Goal: Information Seeking & Learning: Understand process/instructions

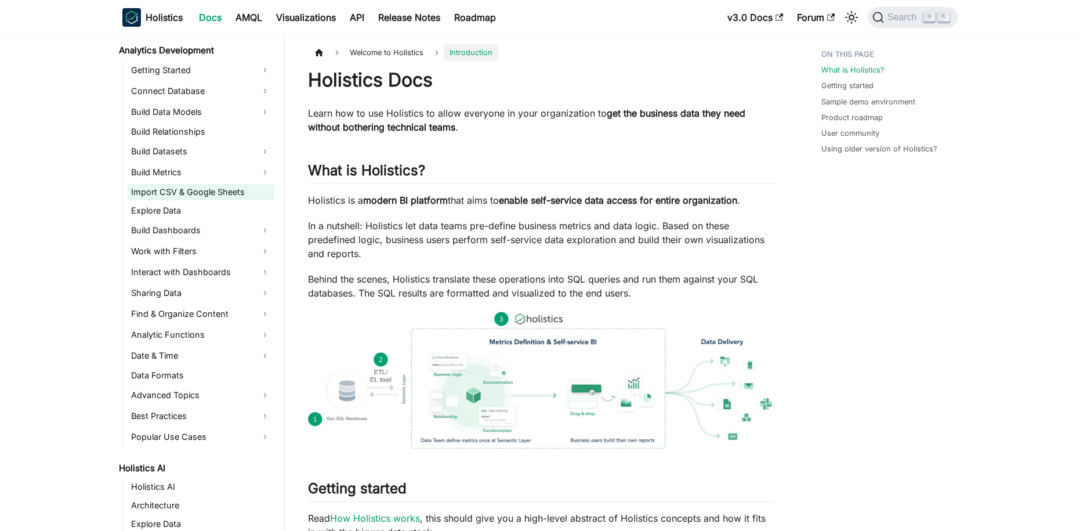
scroll to position [174, 0]
click at [271, 276] on link "Interact with Dashboards" at bounding box center [201, 271] width 147 height 19
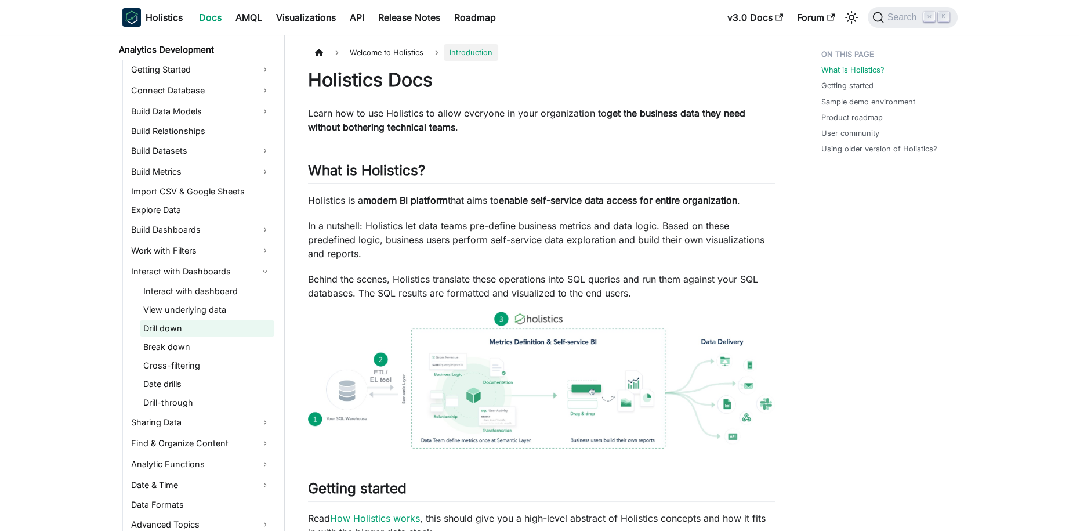
click at [227, 328] on link "Drill down" at bounding box center [207, 328] width 135 height 16
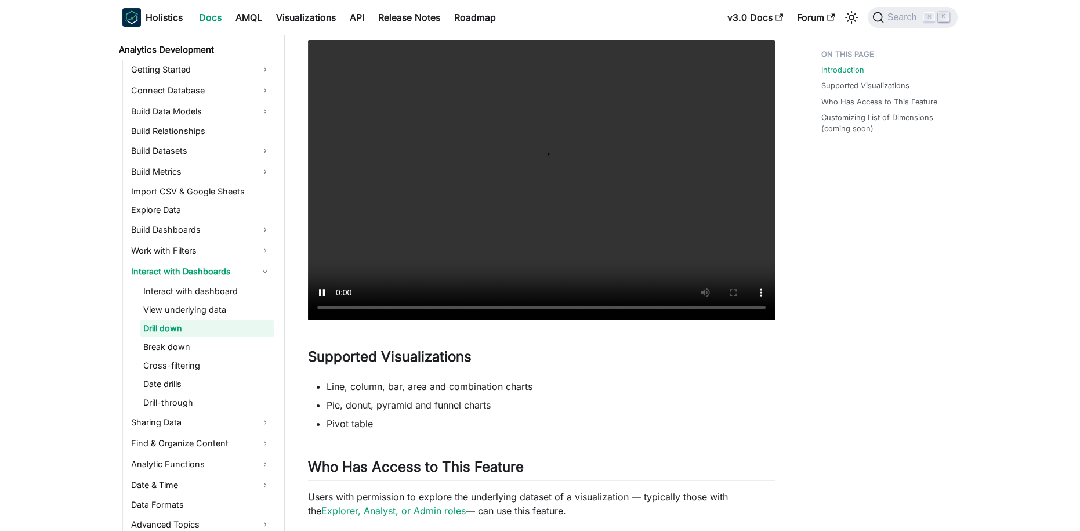
scroll to position [287, 0]
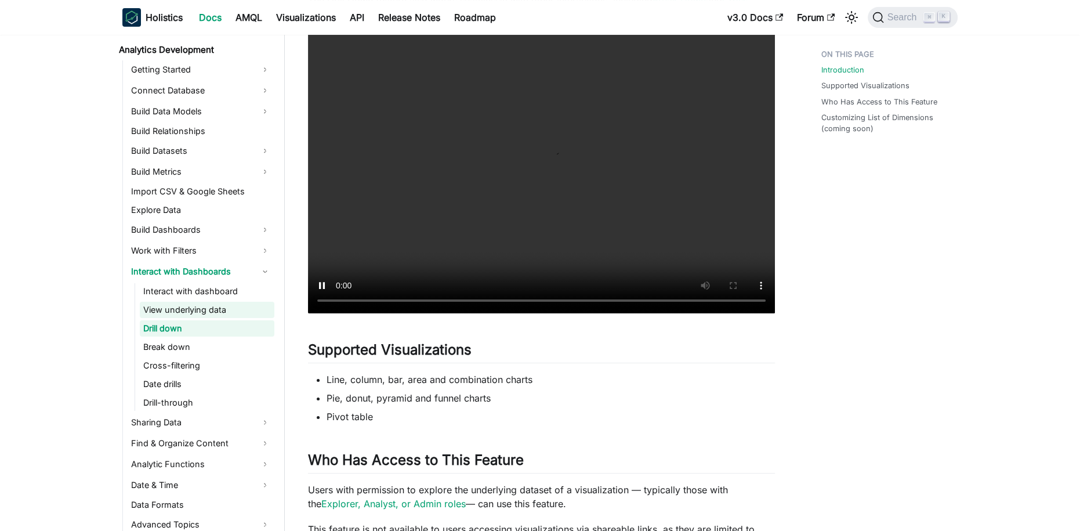
click at [180, 312] on link "View underlying data" at bounding box center [207, 310] width 135 height 16
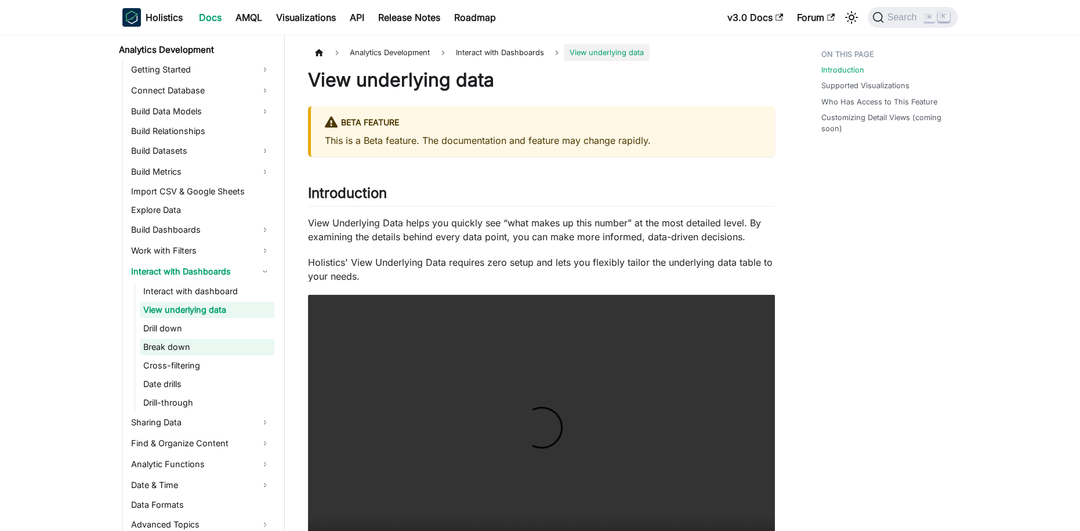
click at [181, 346] on link "Break down" at bounding box center [207, 347] width 135 height 16
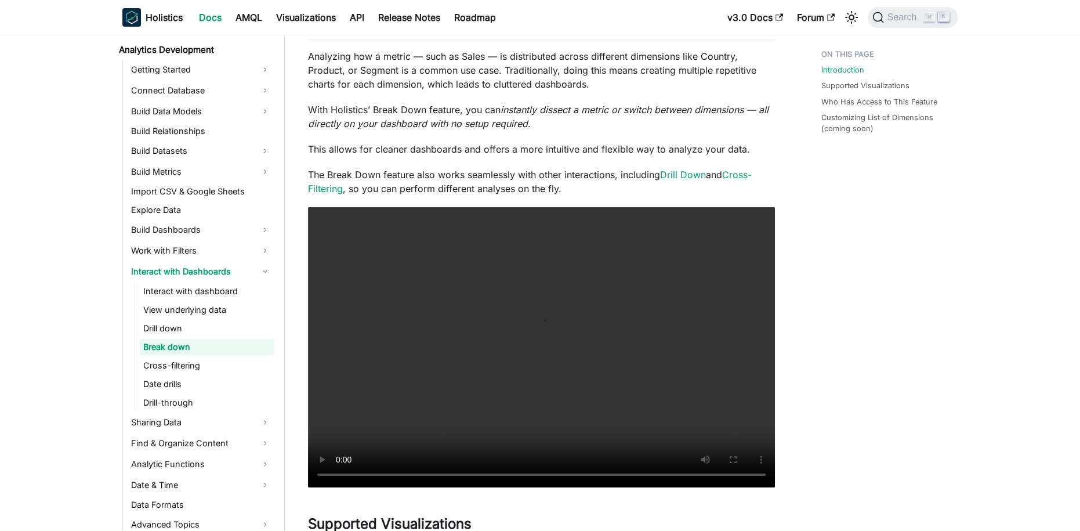
scroll to position [197, 0]
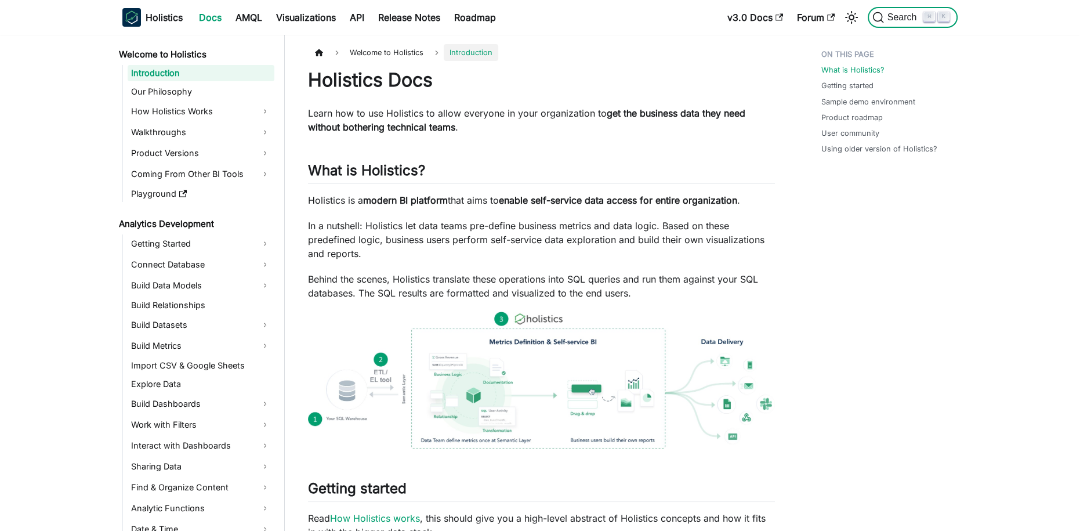
click at [894, 20] on span "Search" at bounding box center [904, 17] width 40 height 10
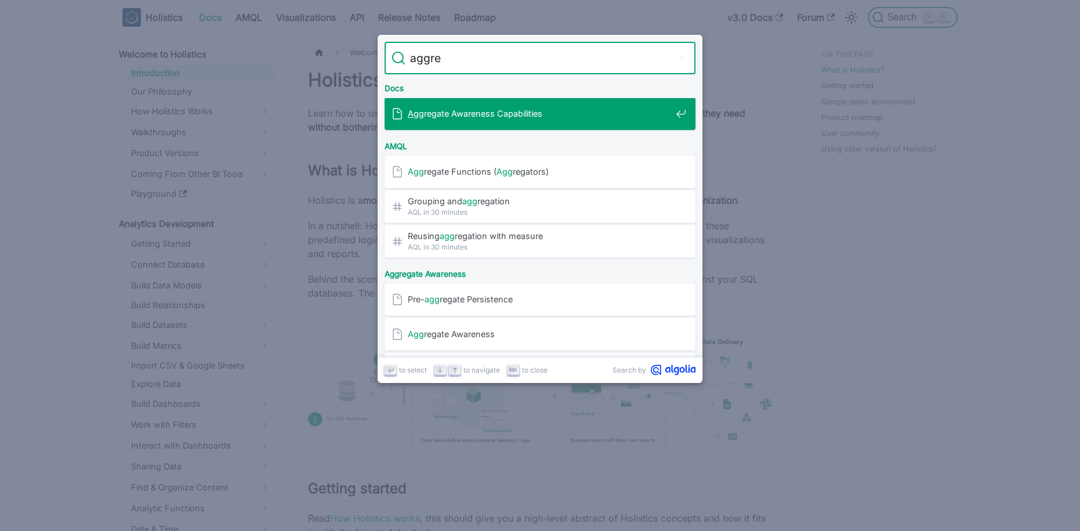
type input "aggreg"
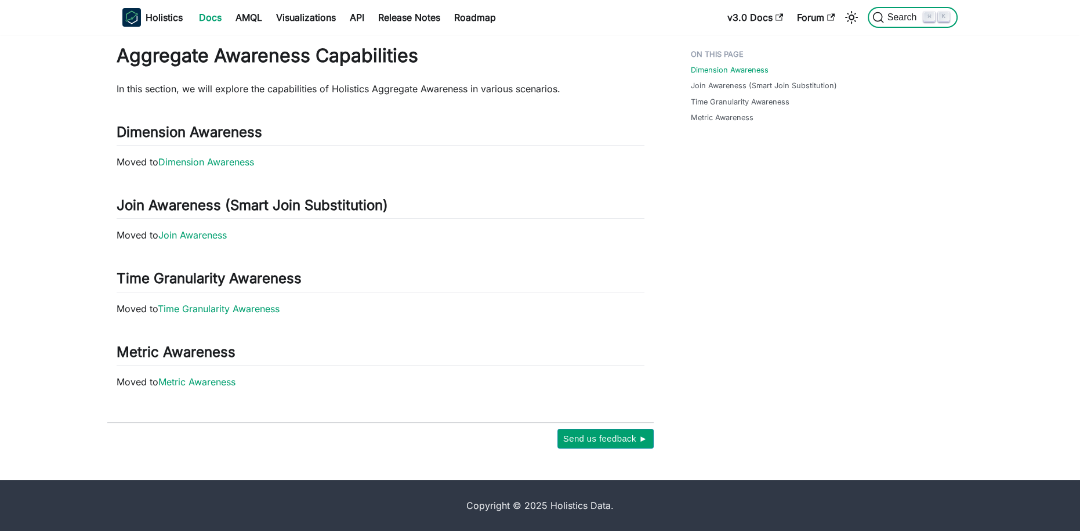
click at [906, 21] on span "Search" at bounding box center [904, 17] width 40 height 10
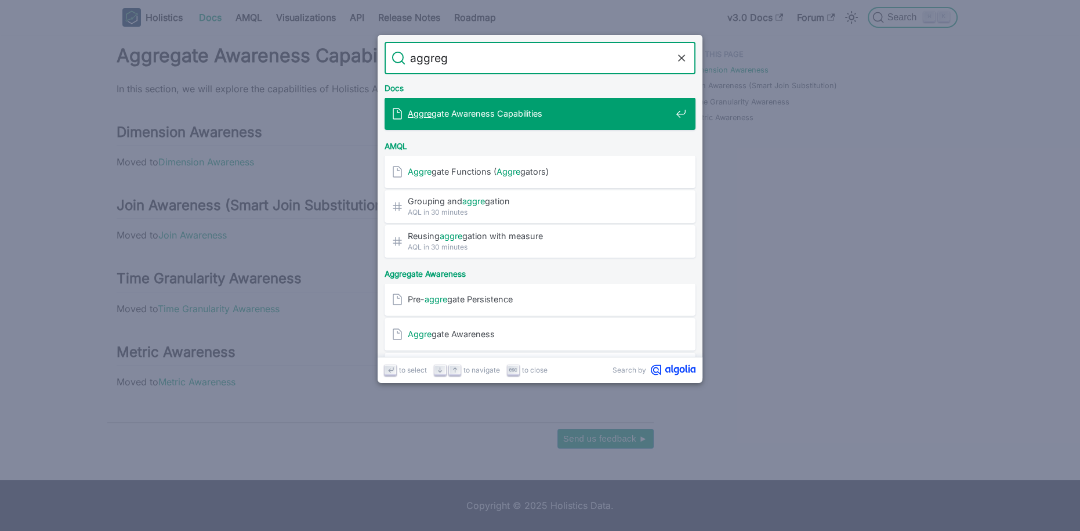
type input "aggrega"
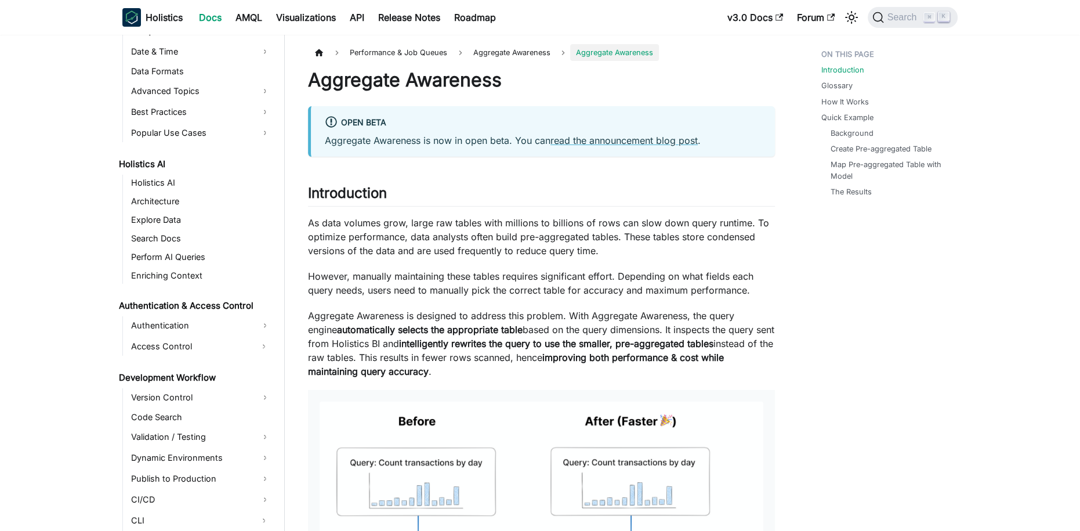
scroll to position [89, 0]
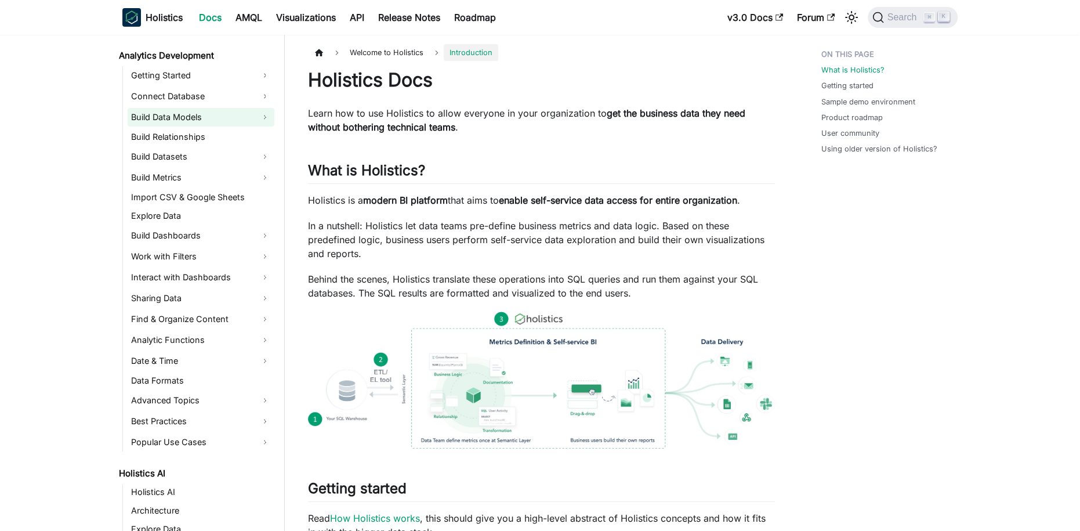
scroll to position [167, 0]
click at [256, 276] on link "Interact with Dashboards" at bounding box center [201, 278] width 147 height 19
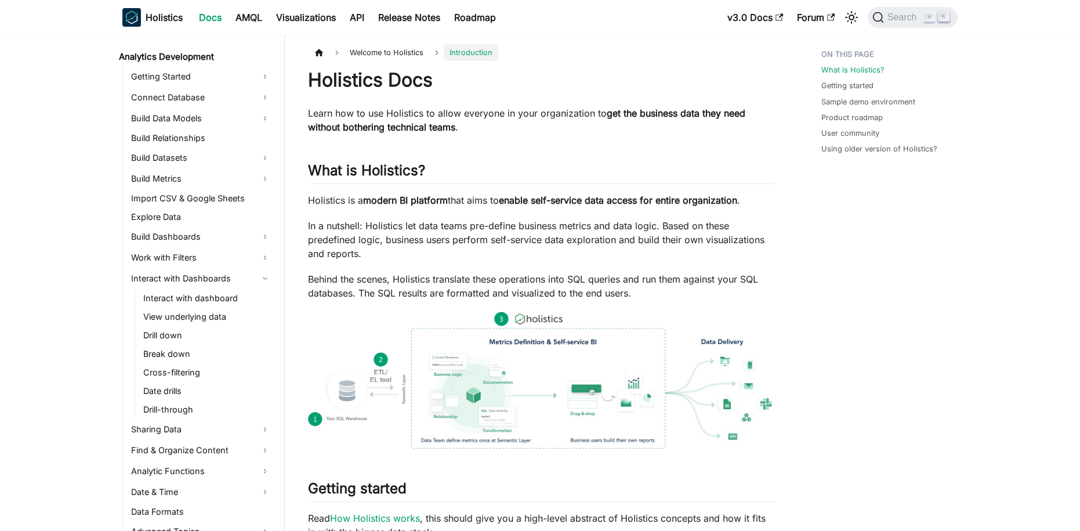
scroll to position [187, 0]
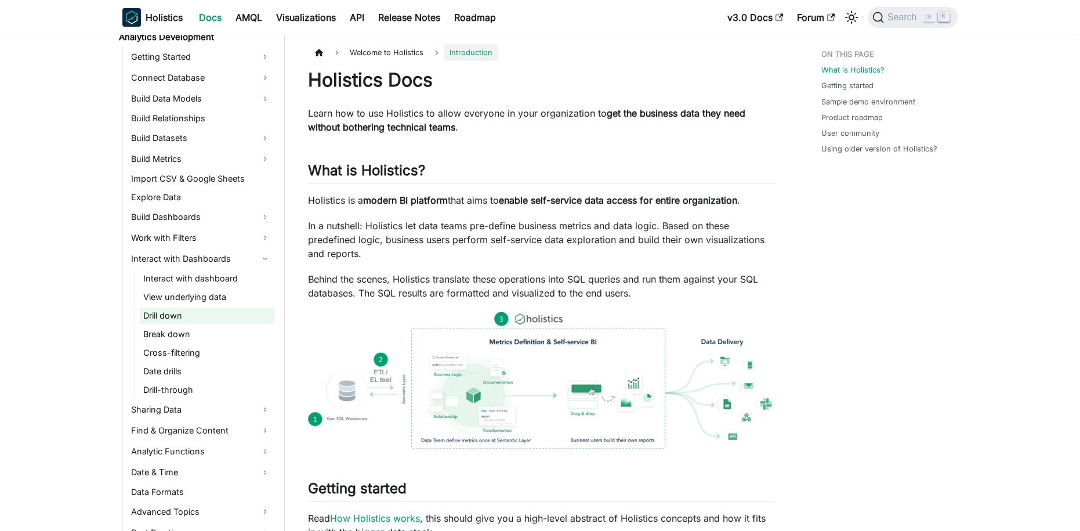
click at [176, 313] on link "Drill down" at bounding box center [207, 316] width 135 height 16
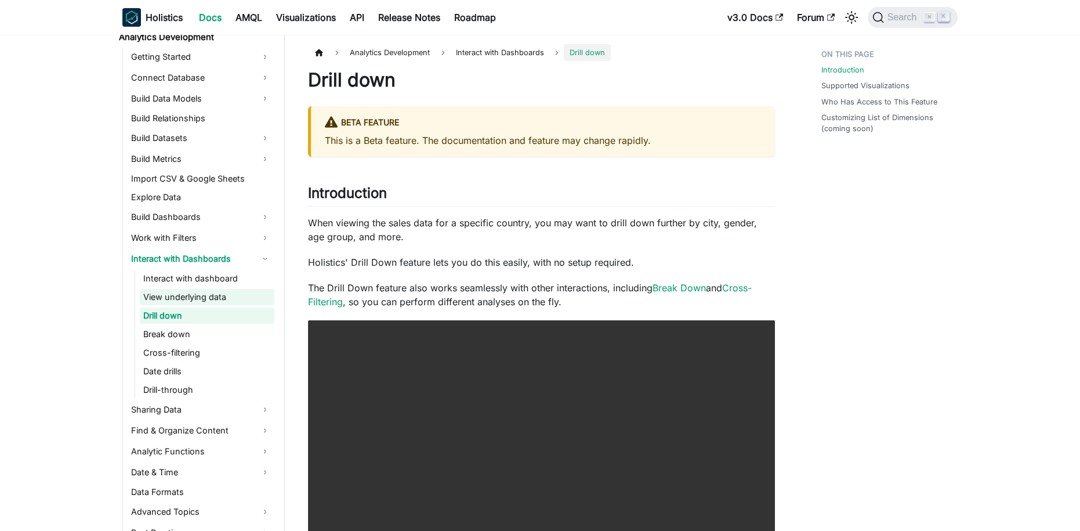
click at [192, 299] on link "View underlying data" at bounding box center [207, 297] width 135 height 16
